Goal: Information Seeking & Learning: Learn about a topic

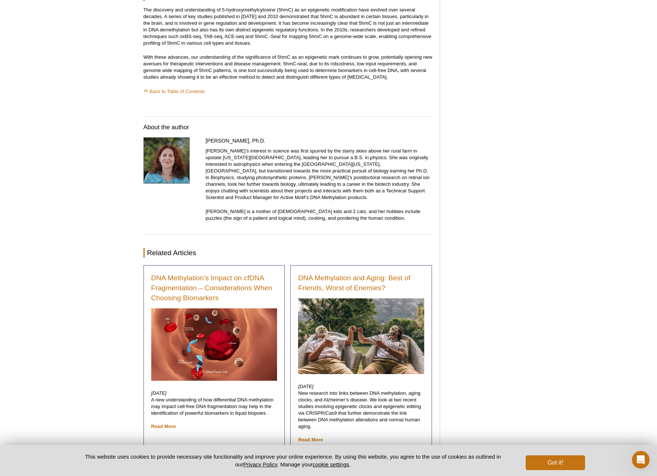
scroll to position [1460, 0]
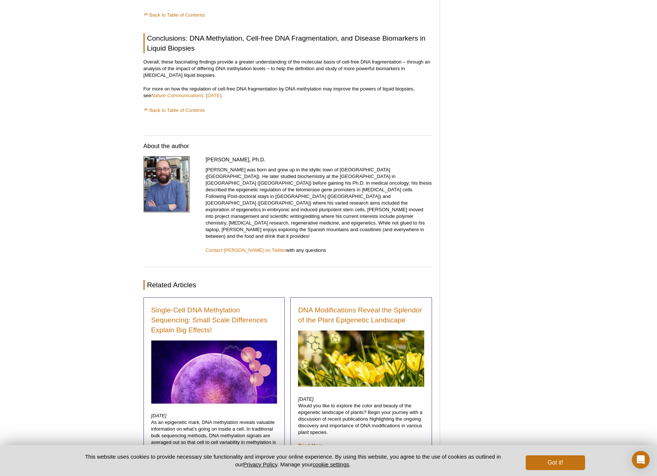
scroll to position [984, 0]
